Goal: Browse casually: Explore the website without a specific task or goal

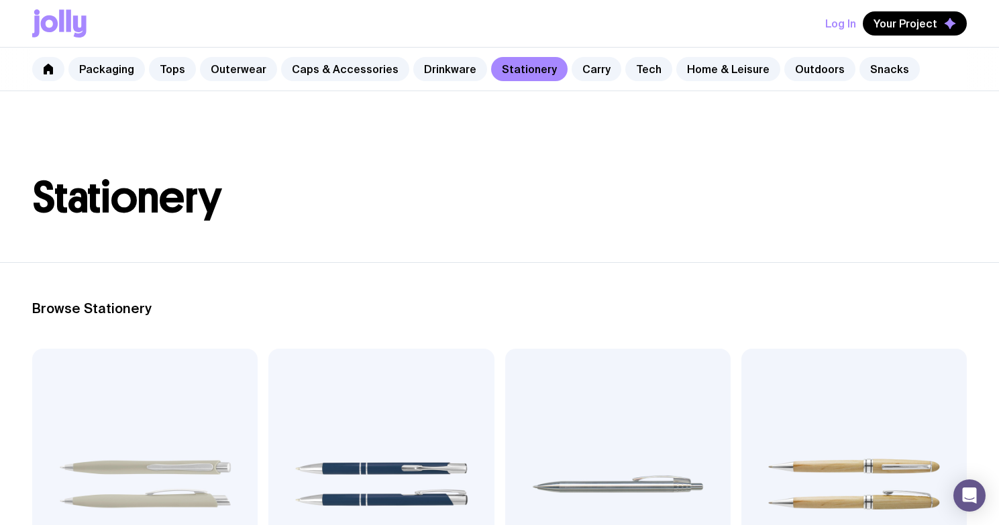
scroll to position [211, 0]
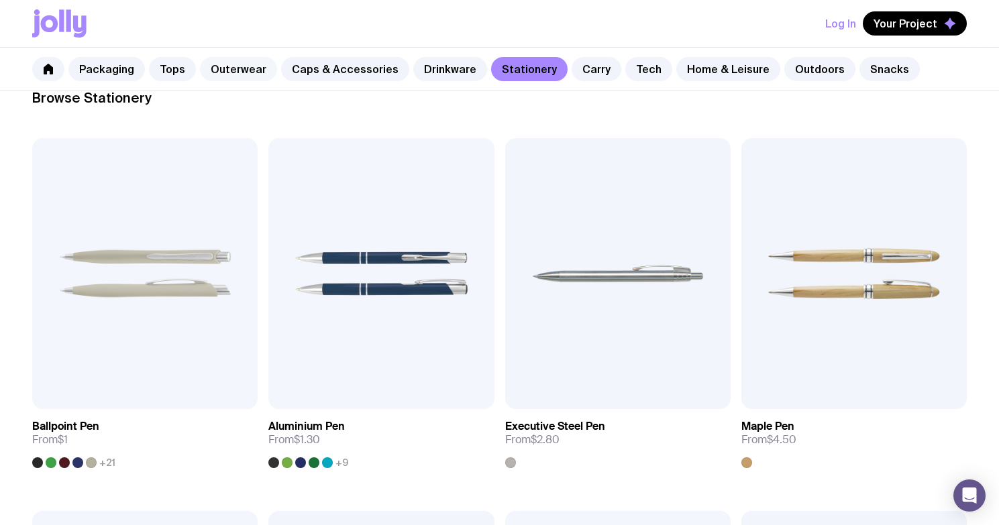
click at [244, 75] on link "Outerwear" at bounding box center [238, 69] width 77 height 24
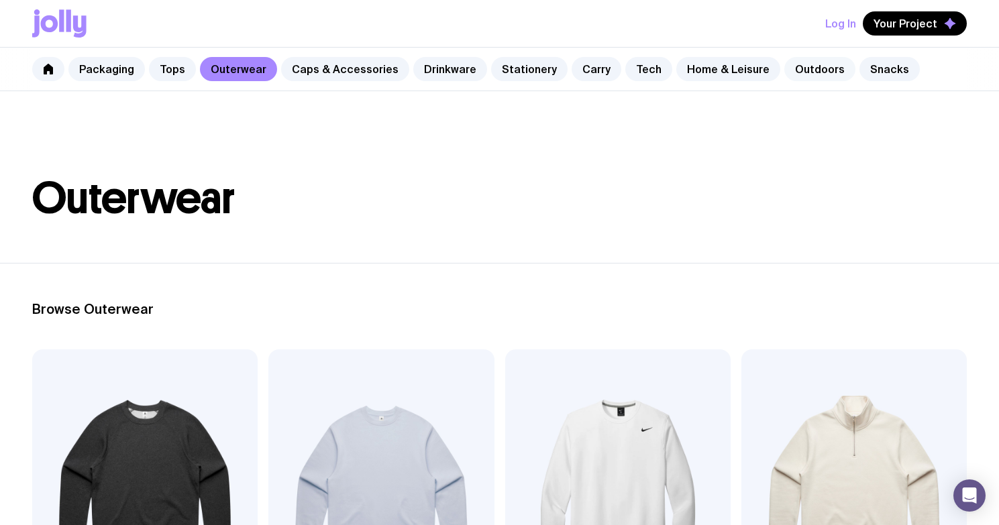
click at [802, 70] on link "Outdoors" at bounding box center [819, 69] width 71 height 24
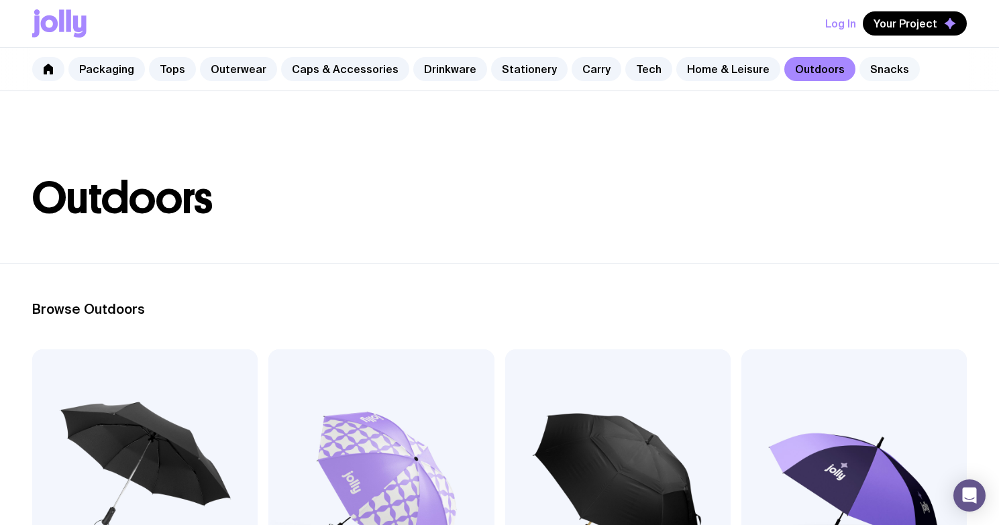
click at [859, 62] on link "Snacks" at bounding box center [889, 69] width 60 height 24
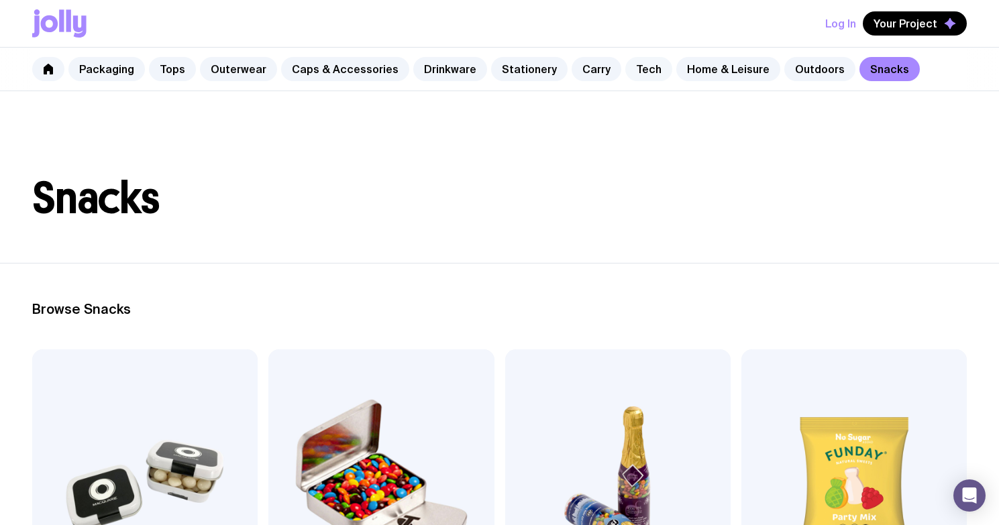
click at [630, 76] on link "Tech" at bounding box center [648, 69] width 47 height 24
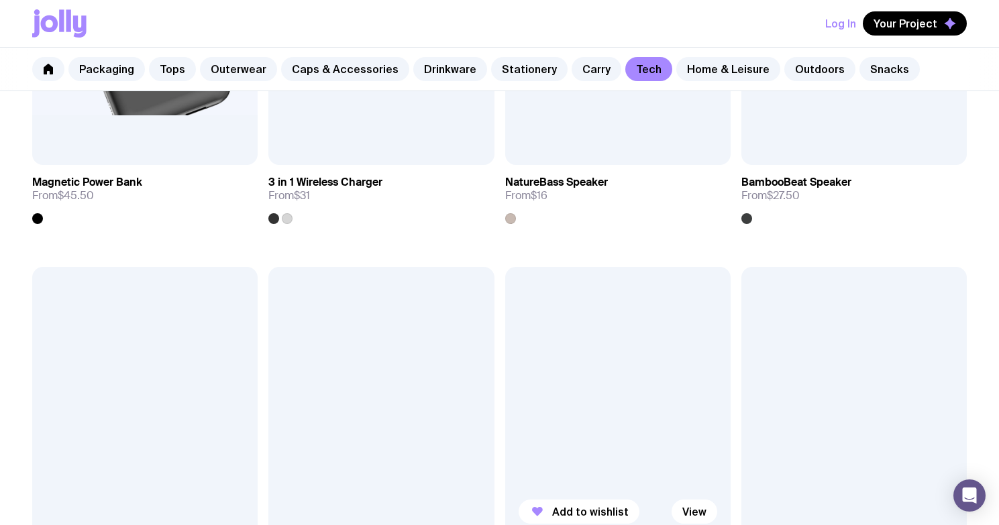
scroll to position [1045, 0]
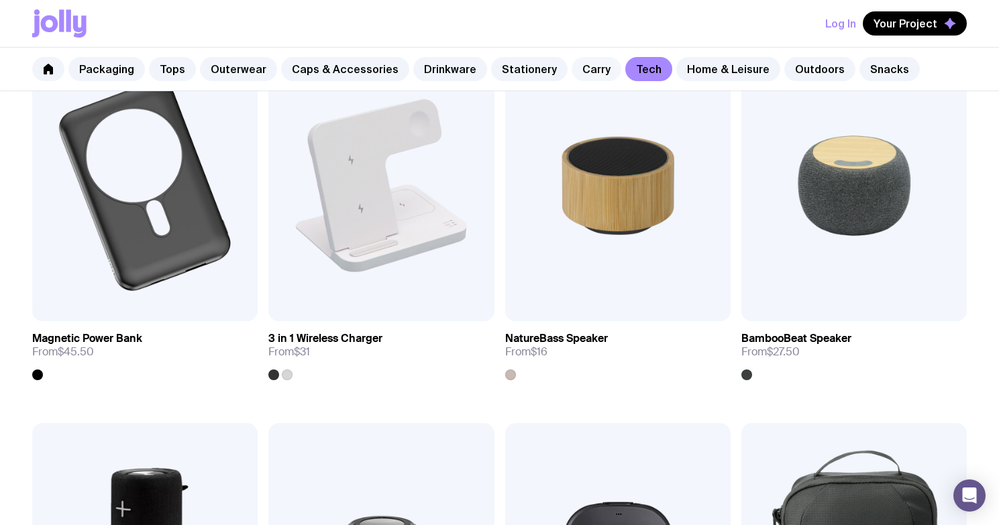
click at [579, 72] on link "Carry" at bounding box center [597, 69] width 50 height 24
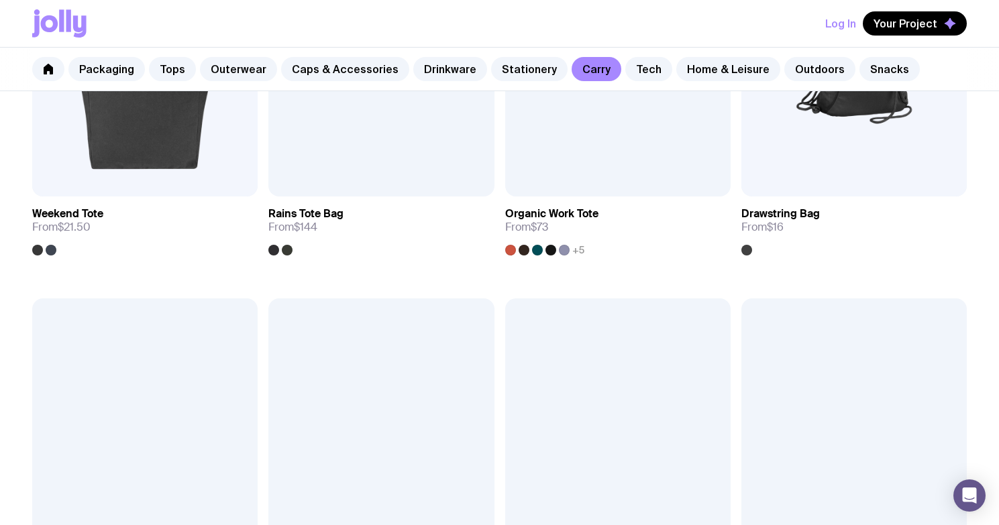
scroll to position [403, 0]
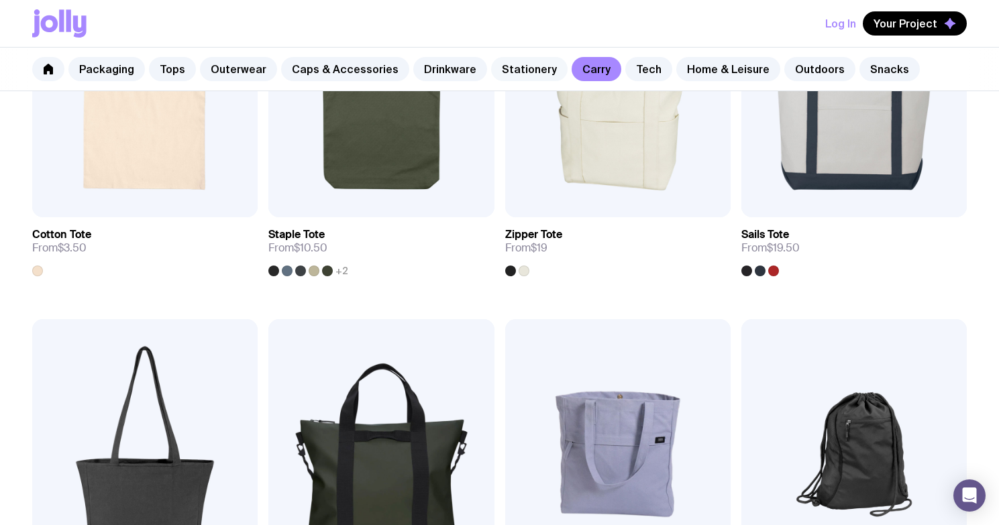
click at [504, 77] on link "Stationery" at bounding box center [529, 69] width 76 height 24
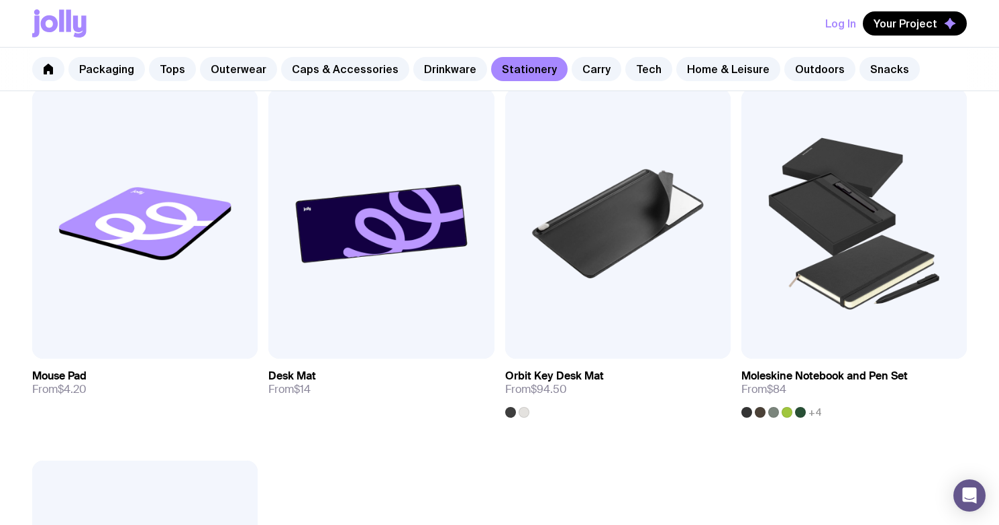
scroll to position [2162, 0]
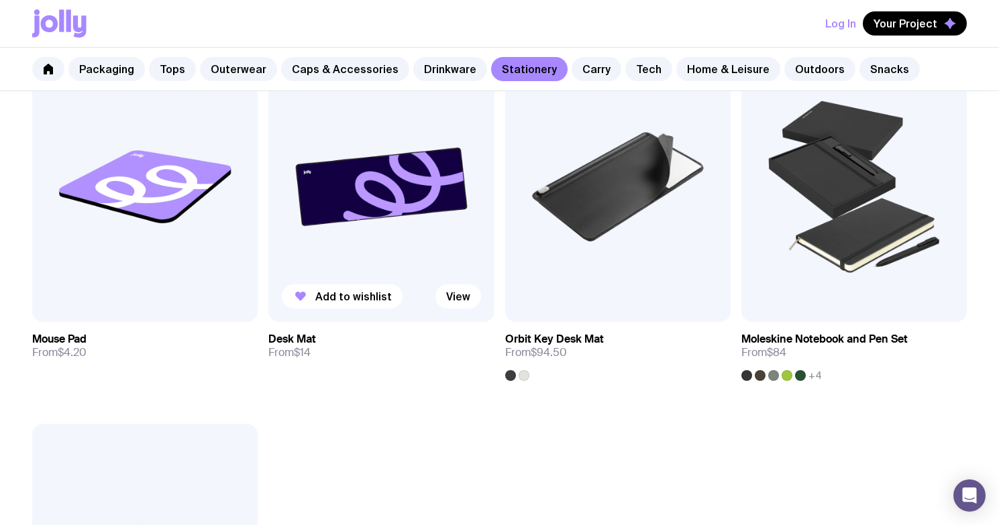
click at [429, 137] on img at bounding box center [380, 187] width 225 height 271
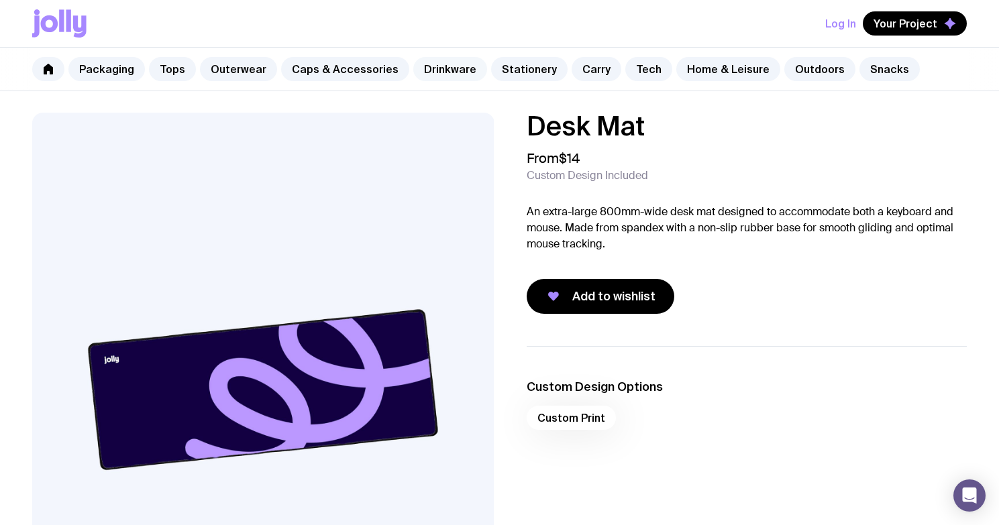
click at [419, 65] on link "Drinkware" at bounding box center [450, 69] width 74 height 24
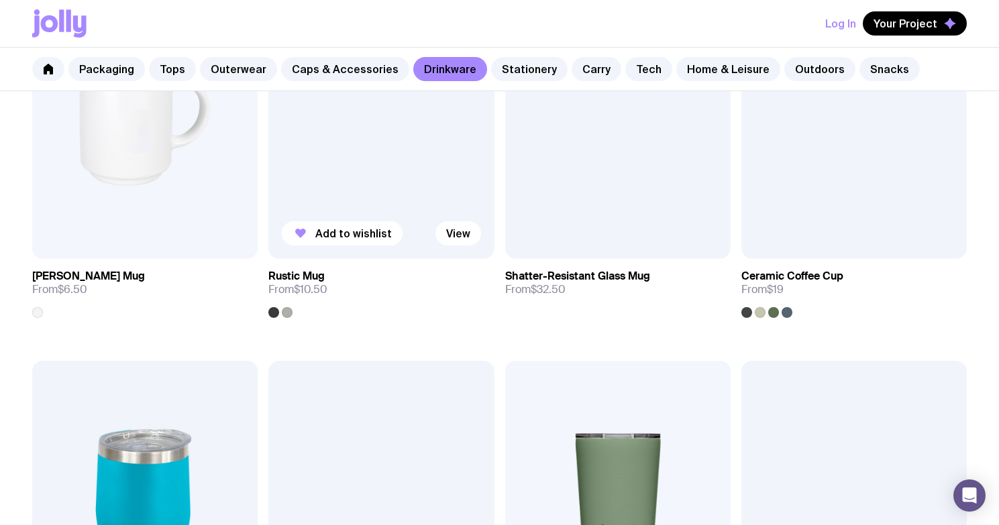
scroll to position [362, 0]
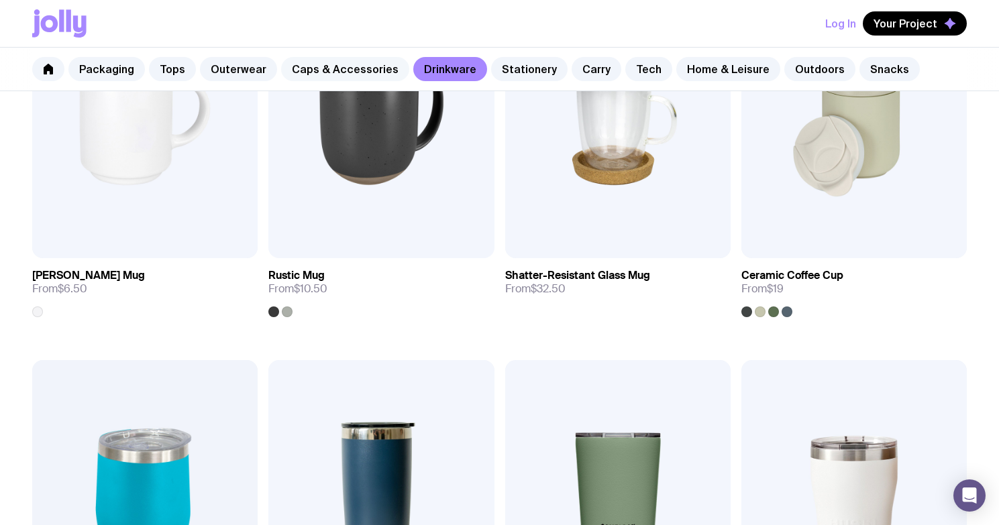
click at [334, 74] on link "Caps & Accessories" at bounding box center [345, 69] width 128 height 24
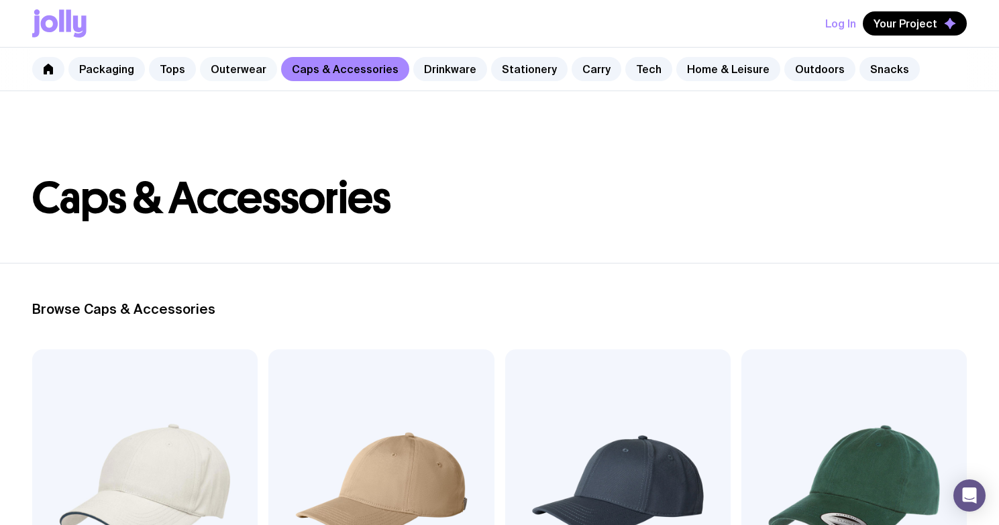
click at [233, 76] on link "Outerwear" at bounding box center [238, 69] width 77 height 24
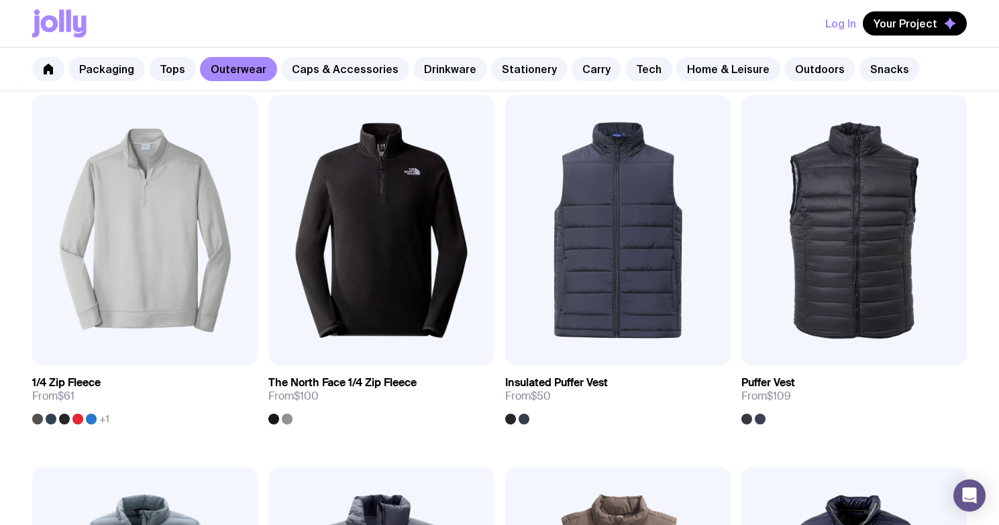
scroll to position [632, 0]
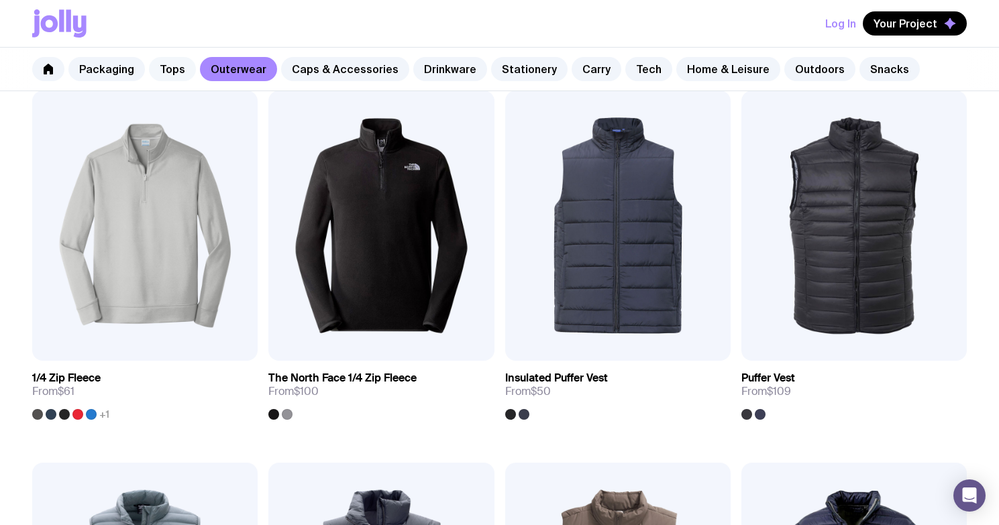
click at [166, 70] on link "Tops" at bounding box center [172, 69] width 47 height 24
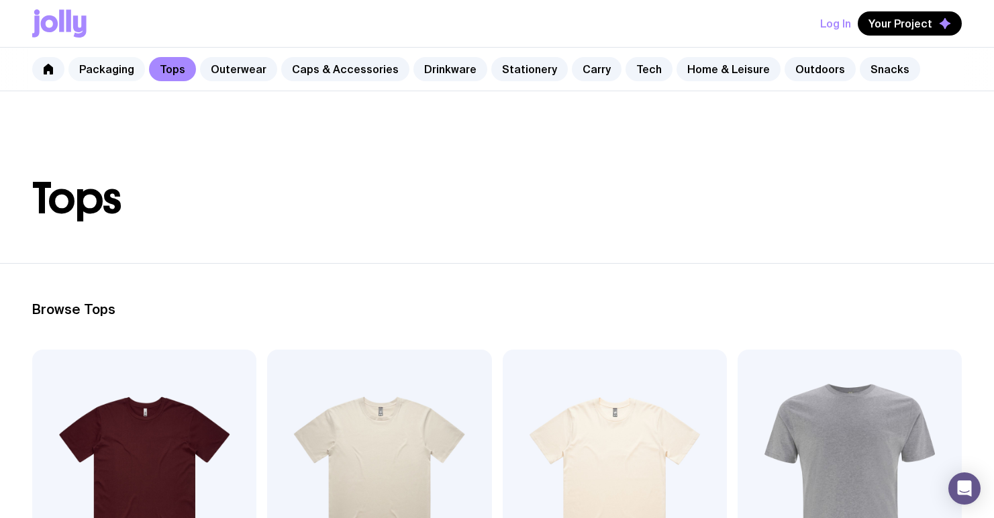
click at [103, 70] on link "Packaging" at bounding box center [106, 69] width 76 height 24
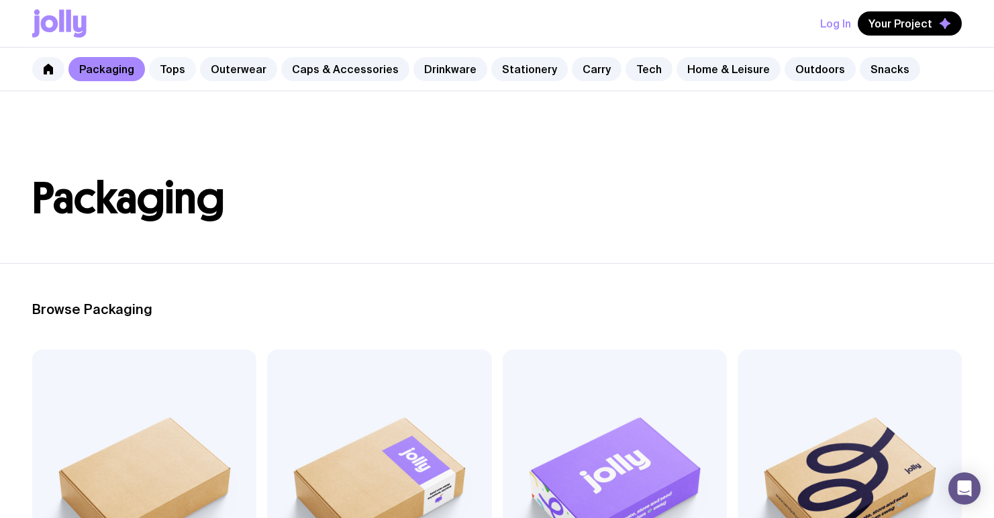
click at [173, 67] on link "Tops" at bounding box center [172, 69] width 47 height 24
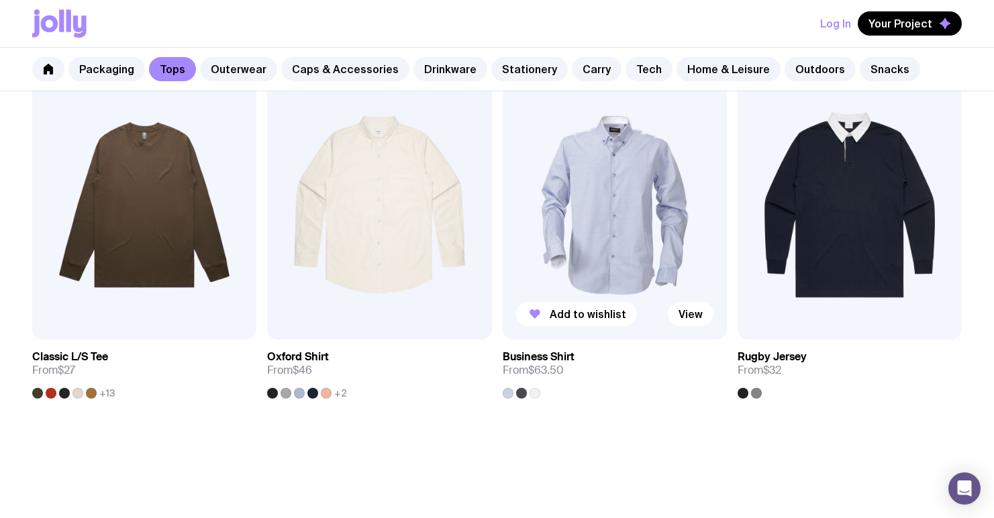
scroll to position [1501, 0]
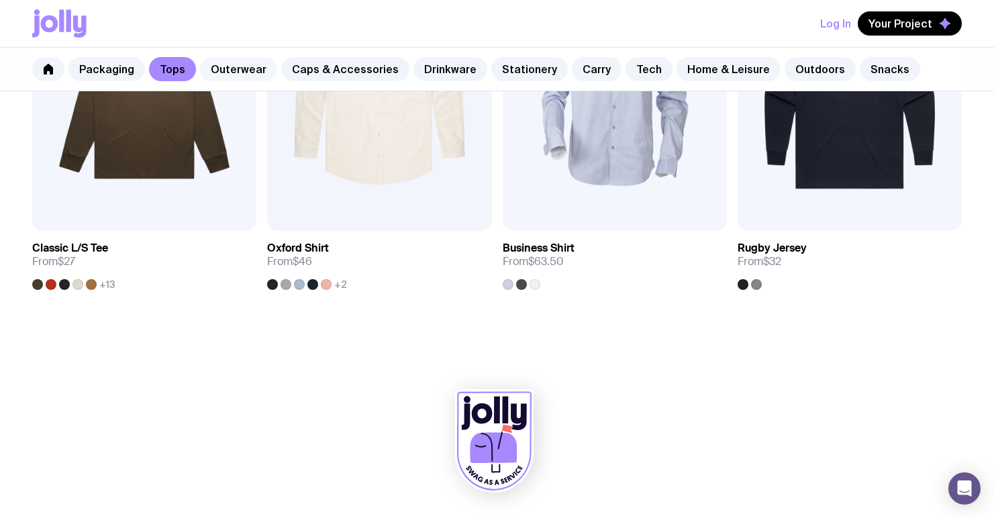
click at [213, 66] on link "Outerwear" at bounding box center [238, 69] width 77 height 24
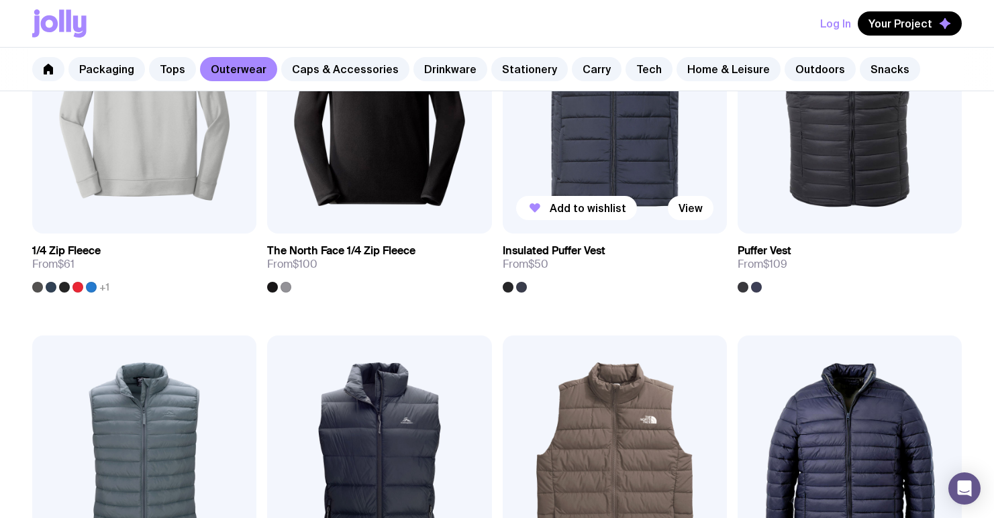
scroll to position [624, 0]
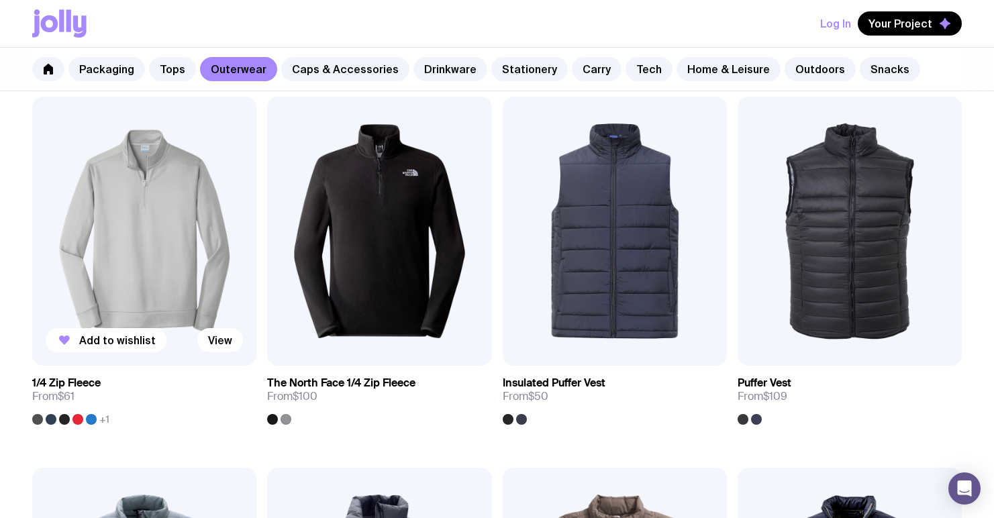
click at [182, 197] on img at bounding box center [144, 231] width 224 height 269
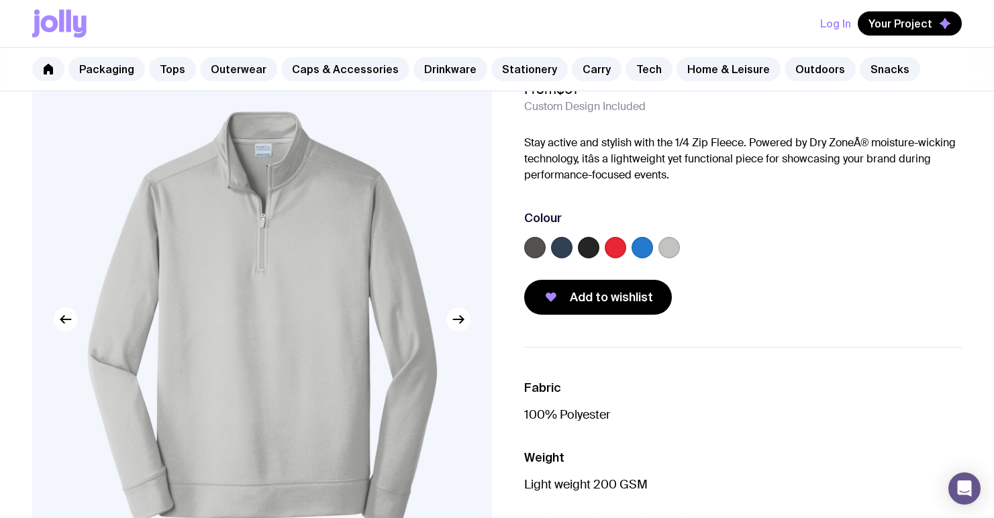
scroll to position [125, 0]
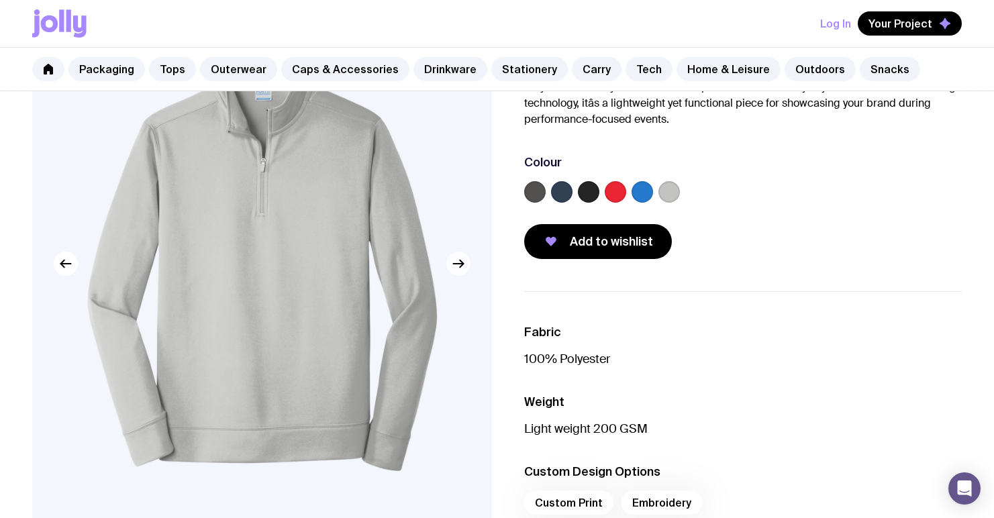
click at [459, 269] on icon "button" at bounding box center [458, 264] width 16 height 16
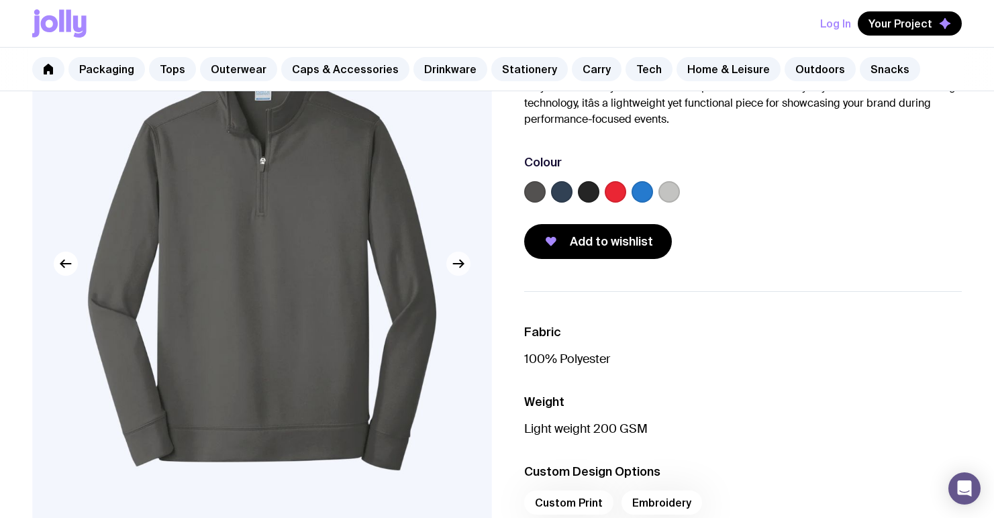
click at [459, 268] on icon "button" at bounding box center [458, 264] width 16 height 16
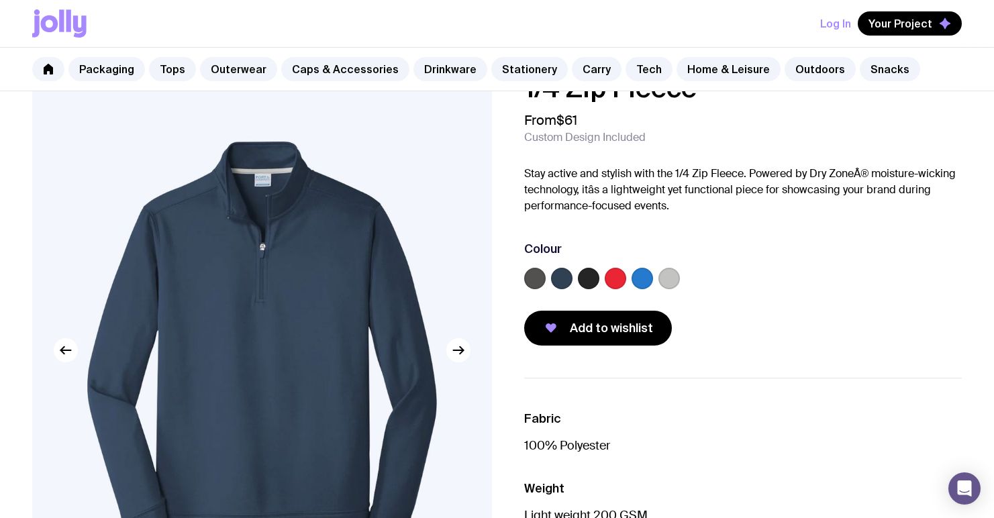
scroll to position [0, 0]
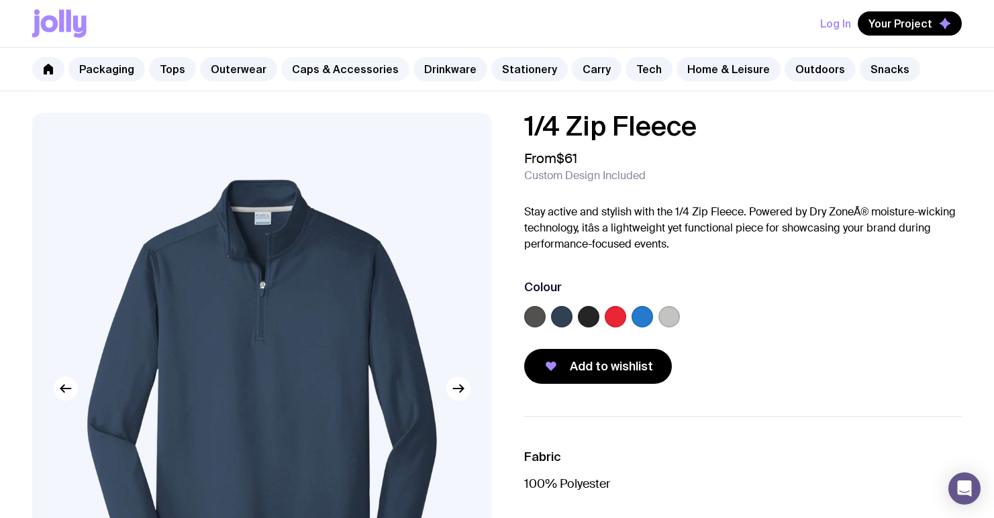
click at [366, 78] on link "Caps & Accessories" at bounding box center [345, 69] width 128 height 24
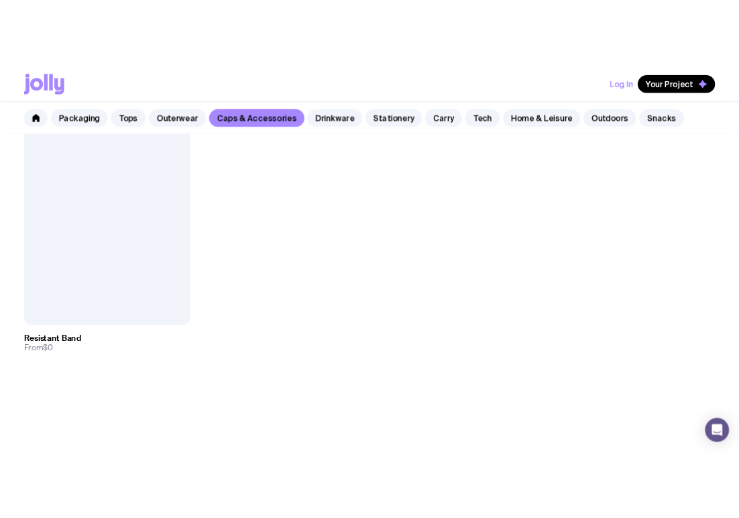
scroll to position [2825, 0]
